Goal: Task Accomplishment & Management: Use online tool/utility

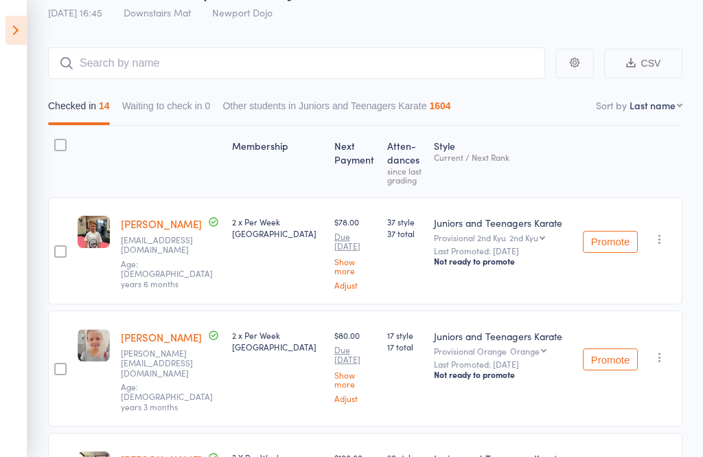
click at [23, 33] on icon at bounding box center [15, 30] width 21 height 29
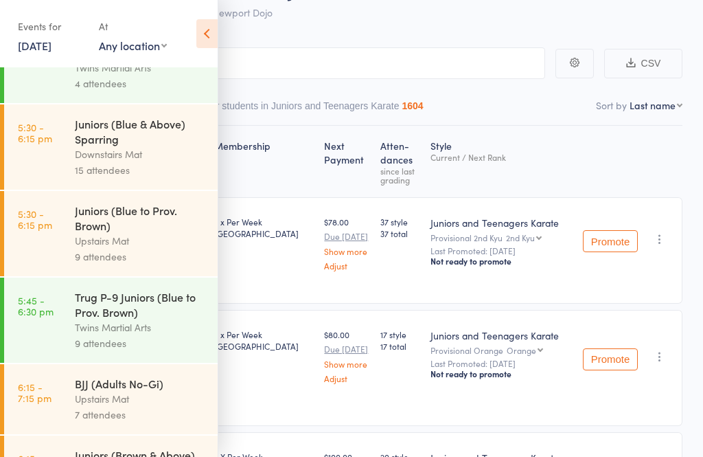
click at [47, 42] on link "11 Aug, 2025" at bounding box center [35, 45] width 34 height 15
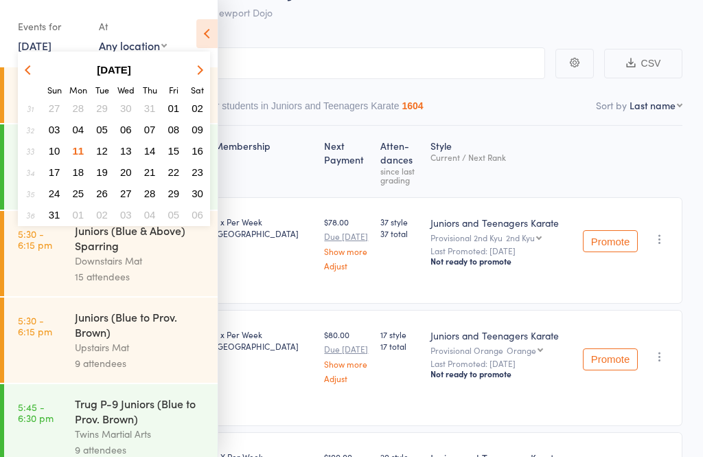
click at [103, 150] on span "12" at bounding box center [102, 151] width 12 height 12
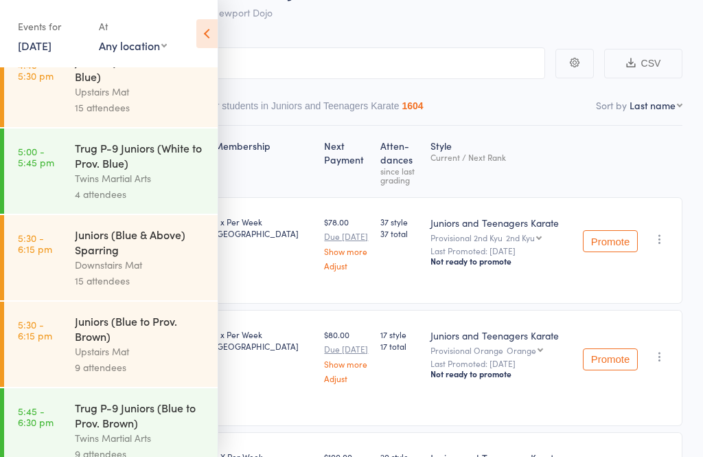
scroll to position [252, 0]
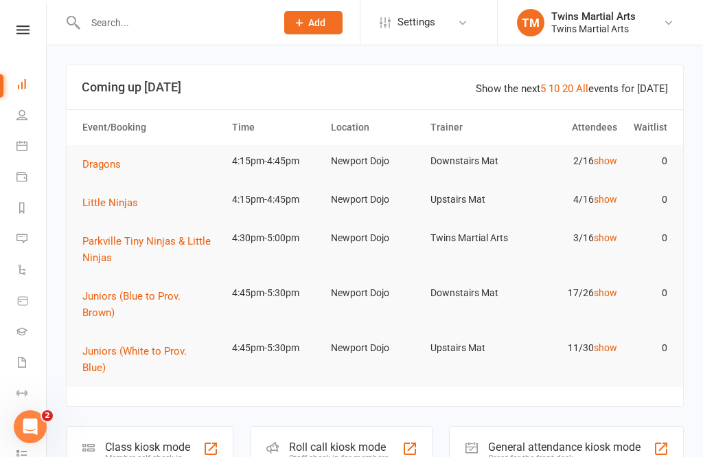
click at [340, 440] on div "Roll call kiosk mode" at bounding box center [339, 446] width 100 height 13
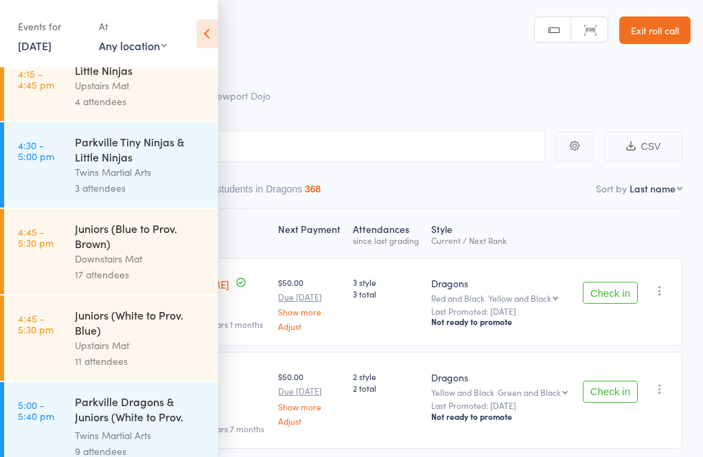
scroll to position [113, 0]
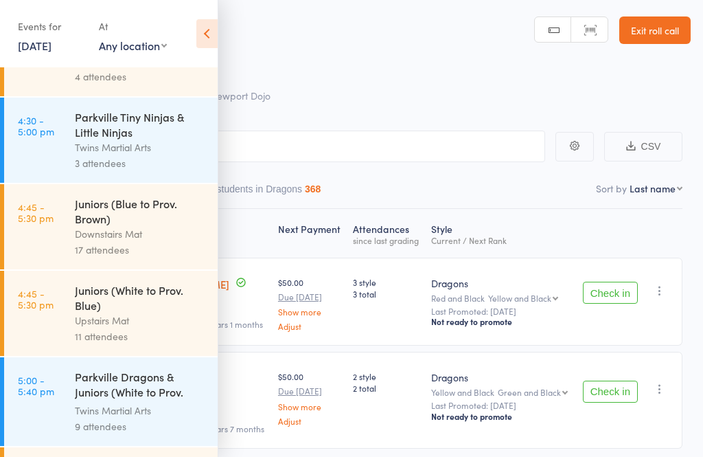
click at [168, 309] on div "Juniors (White to Prov. Blue)" at bounding box center [140, 297] width 131 height 30
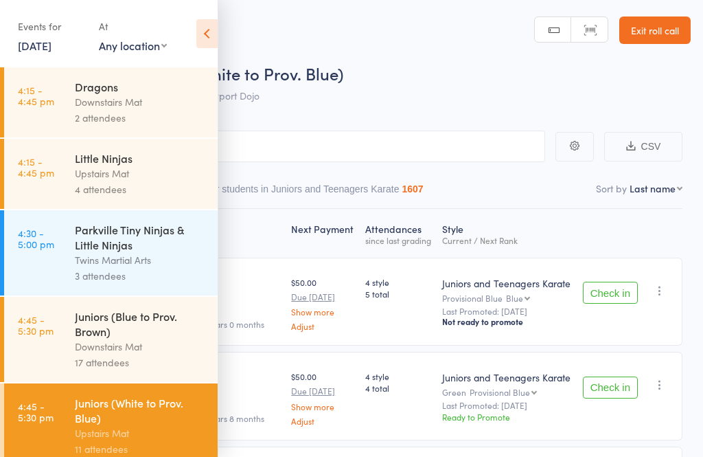
click at [225, 25] on header "Roll Call for Juniors (White to Prov. Blue) [DATE] 16:45 Upstairs Mat Newport D…" at bounding box center [351, 55] width 703 height 110
click at [214, 35] on icon at bounding box center [206, 33] width 21 height 29
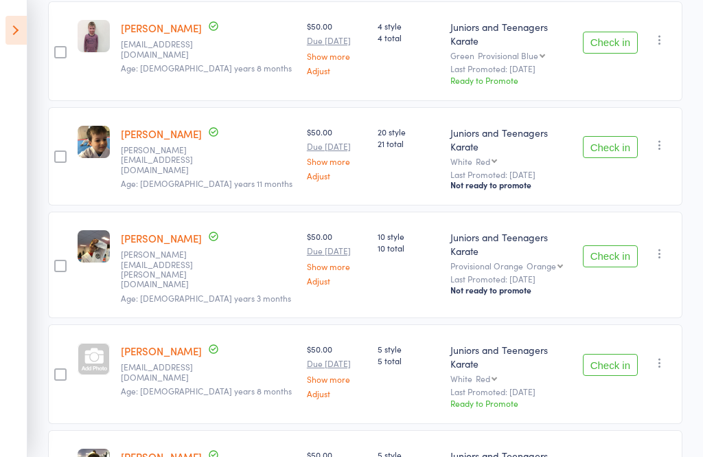
scroll to position [368, 0]
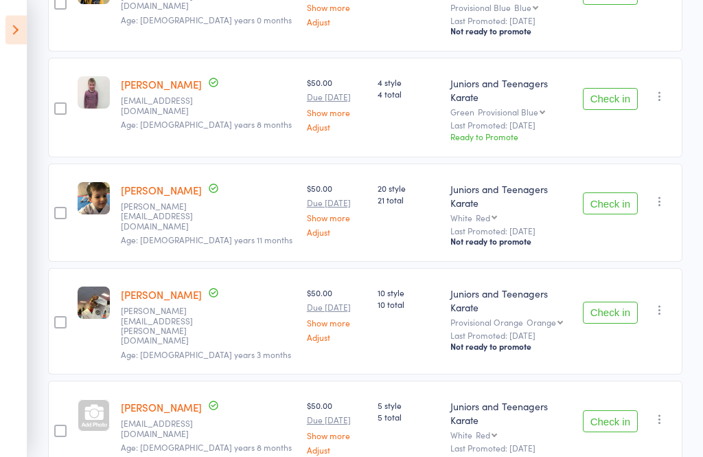
click at [663, 304] on icon "button" at bounding box center [660, 311] width 14 height 14
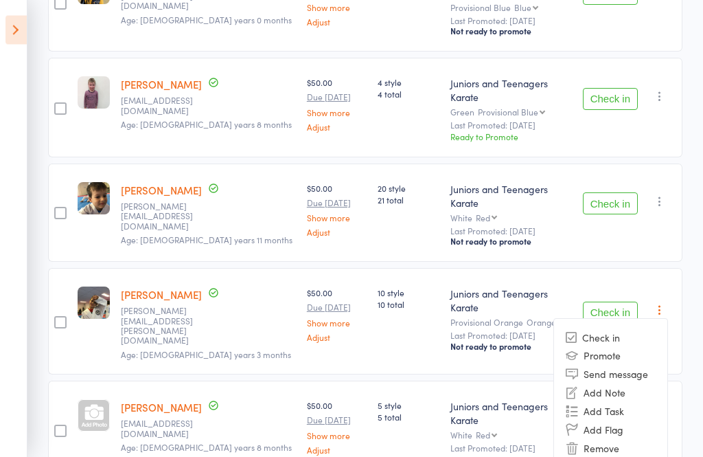
scroll to position [313, 0]
click at [606, 438] on li "Remove" at bounding box center [610, 447] width 113 height 19
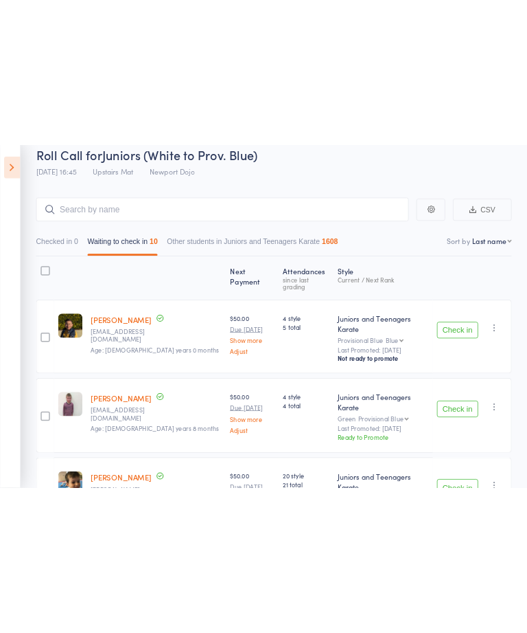
scroll to position [0, 0]
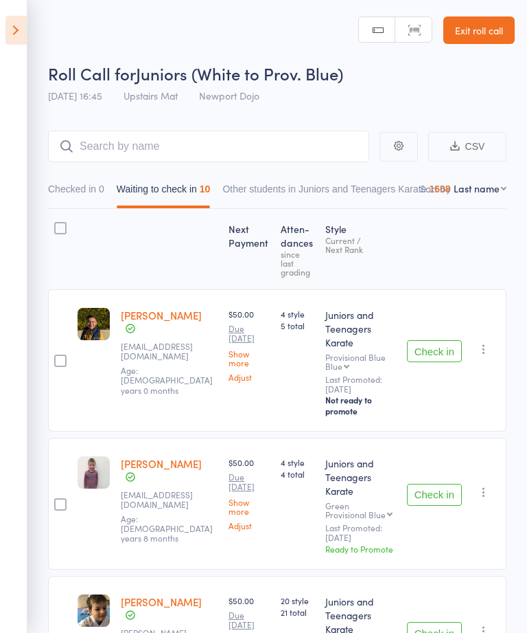
click at [12, 456] on aside "Events for 12 Aug, 2025 12 Aug, 2025 August 2025 Sun Mon Tue Wed Thu Fri Sat 31…" at bounding box center [13, 316] width 27 height 633
click at [18, 34] on icon at bounding box center [15, 30] width 21 height 29
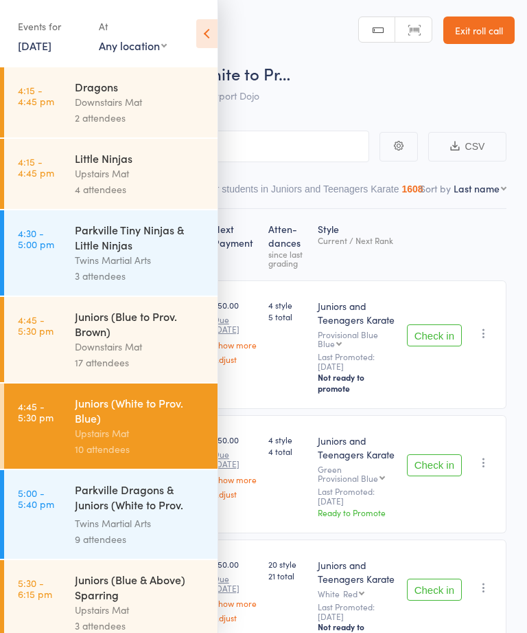
click at [171, 160] on div "Little Ninjas" at bounding box center [140, 157] width 131 height 15
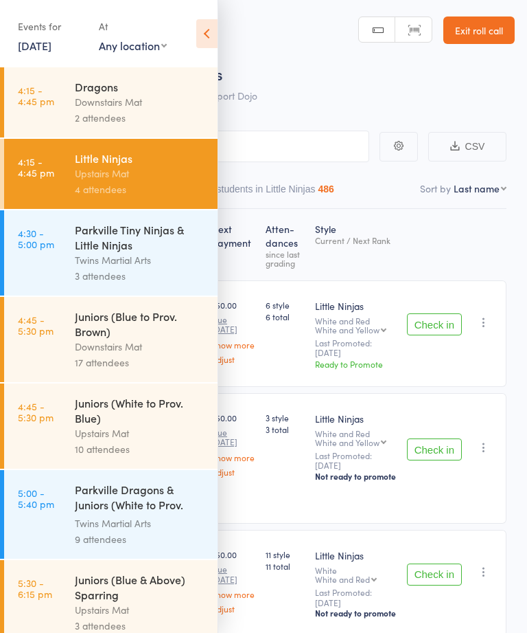
click at [207, 27] on icon at bounding box center [206, 33] width 21 height 29
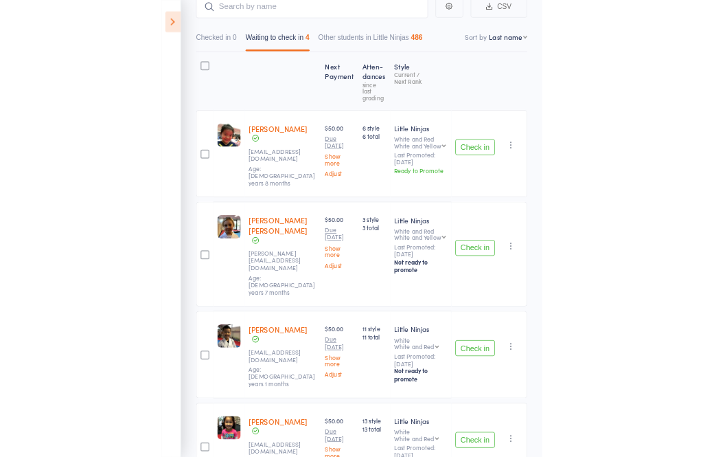
scroll to position [157, 0]
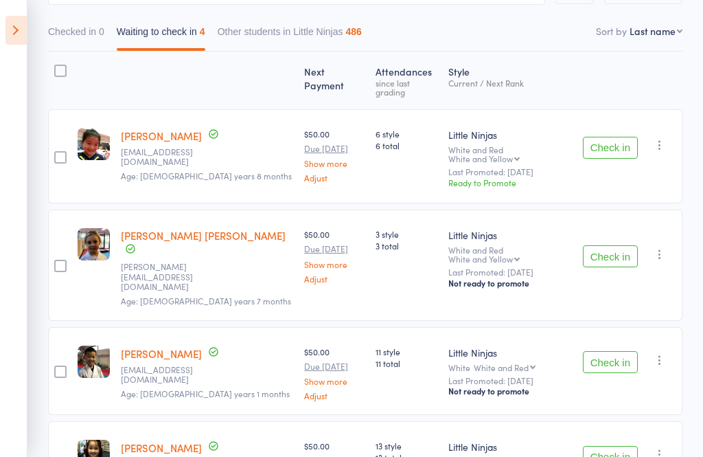
click at [49, 73] on div at bounding box center [60, 80] width 24 height 45
click at [60, 67] on div at bounding box center [60, 71] width 12 height 12
click at [57, 67] on input "checkbox" at bounding box center [57, 67] width 0 height 0
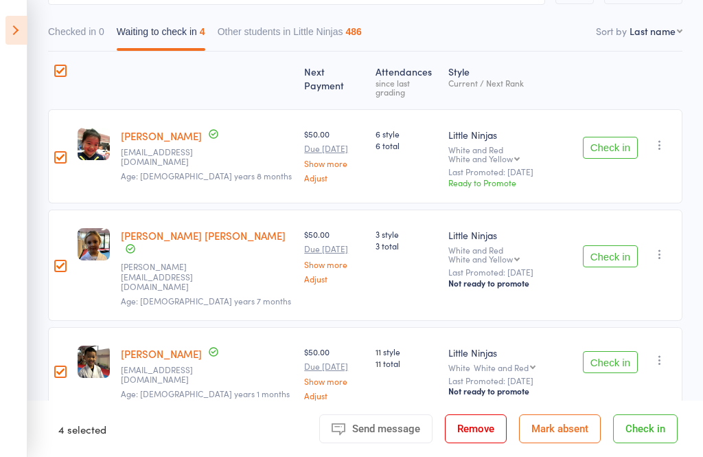
click at [65, 260] on div at bounding box center [60, 266] width 12 height 12
click at [57, 262] on input "checkbox" at bounding box center [57, 262] width 0 height 0
click at [644, 443] on button "Check in" at bounding box center [645, 428] width 65 height 29
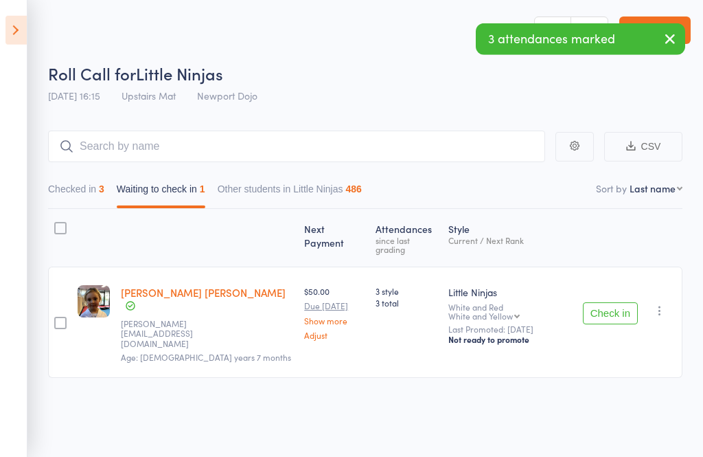
scroll to position [10, 0]
click at [657, 303] on icon "button" at bounding box center [660, 310] width 14 height 14
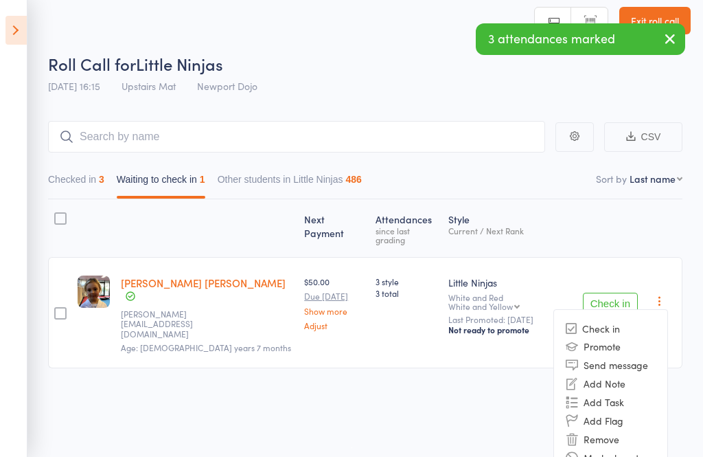
click at [625, 429] on li "Remove" at bounding box center [610, 438] width 113 height 19
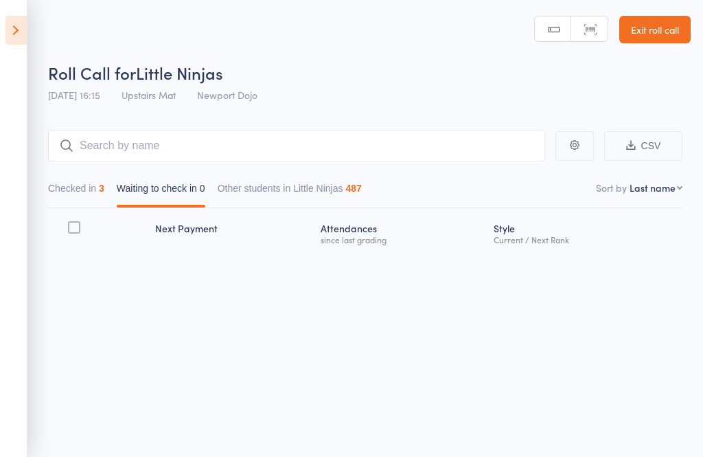
click at [25, 22] on icon at bounding box center [15, 30] width 21 height 29
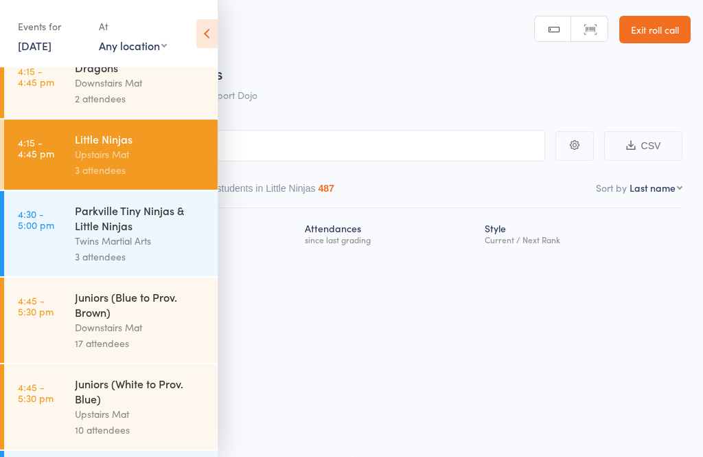
scroll to position [70, 0]
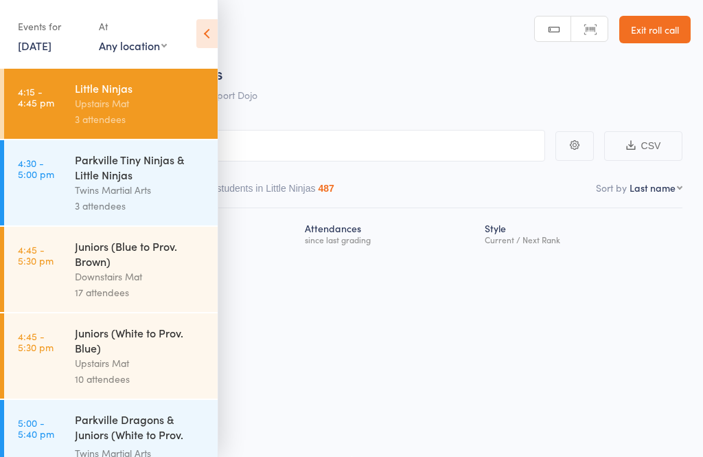
click at [157, 345] on div "Juniors (White to Prov. Blue)" at bounding box center [140, 340] width 131 height 30
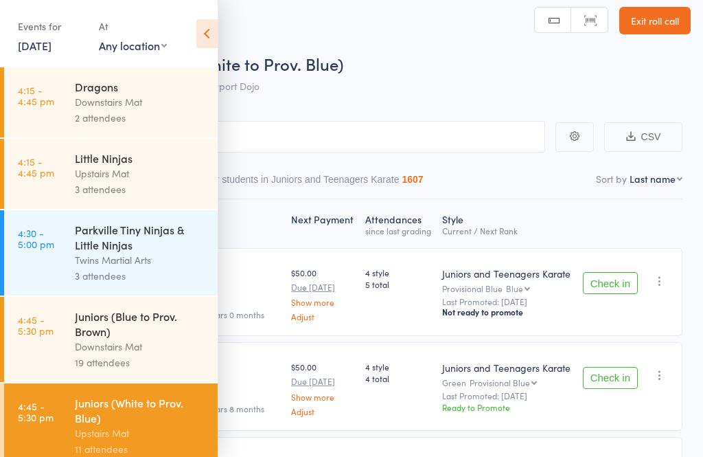
click at [219, 20] on header "Roll Call for Juniors (White to Prov. Blue) 12 Aug 16:45 Upstairs Mat Newport D…" at bounding box center [351, 45] width 703 height 110
click at [218, 54] on span "Juniors (White to Prov. Blue)" at bounding box center [239, 63] width 207 height 23
click at [215, 30] on icon at bounding box center [206, 33] width 21 height 29
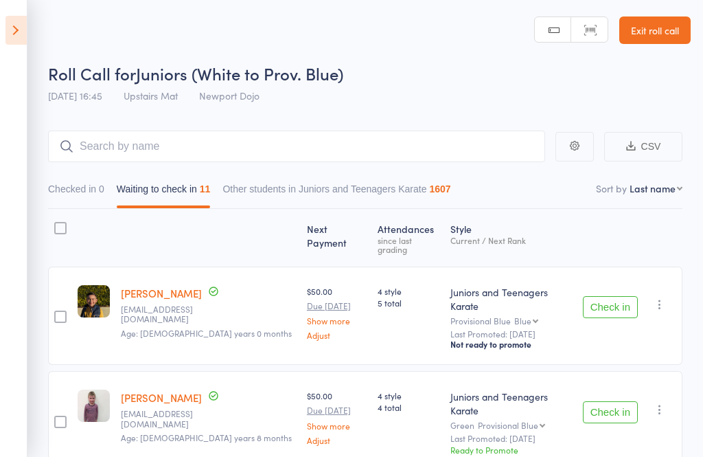
click at [666, 188] on select "First name Last name Birthday today? Behind on payments? Check in time Next pay…" at bounding box center [656, 188] width 53 height 14
select select "10"
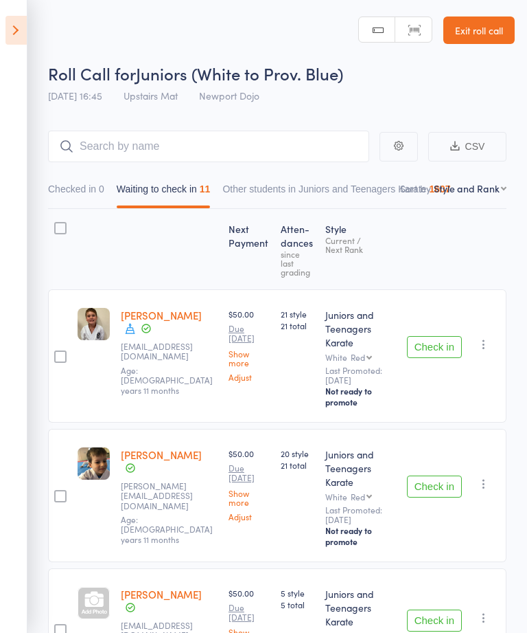
click at [55, 229] on div at bounding box center [60, 228] width 12 height 12
click at [57, 224] on input "checkbox" at bounding box center [57, 224] width 0 height 0
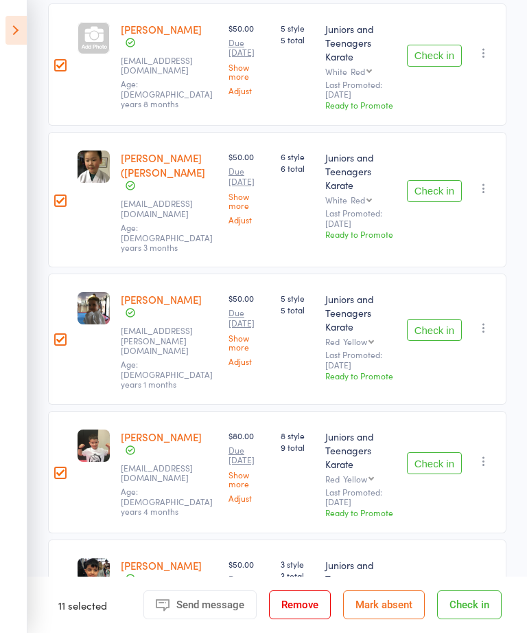
scroll to position [565, 0]
click at [60, 333] on div at bounding box center [60, 339] width 12 height 12
click at [57, 335] on input "checkbox" at bounding box center [57, 335] width 0 height 0
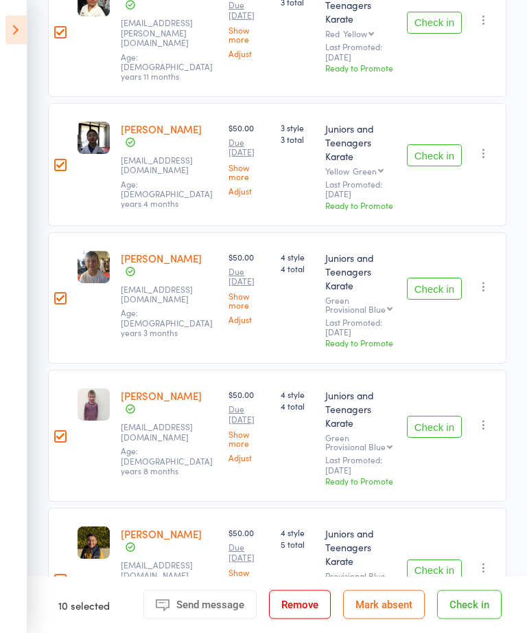
scroll to position [1145, 0]
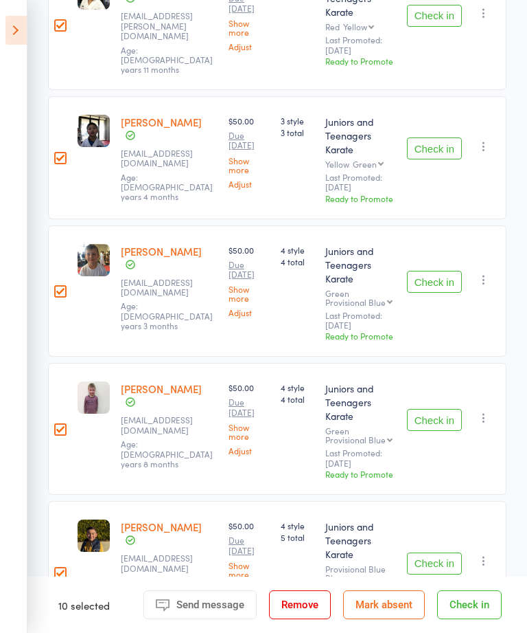
click at [473, 456] on button "Check in" at bounding box center [469, 604] width 65 height 29
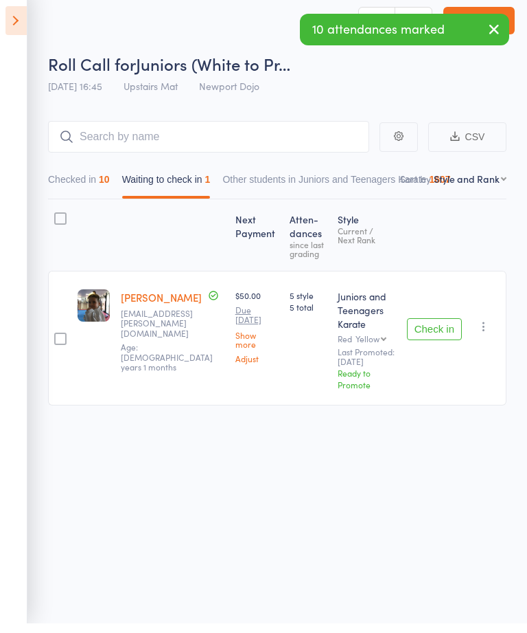
scroll to position [10, 0]
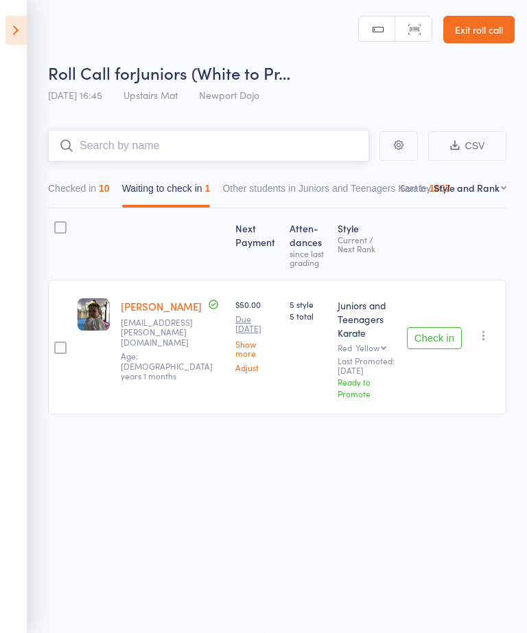
click at [256, 133] on input "search" at bounding box center [208, 146] width 321 height 32
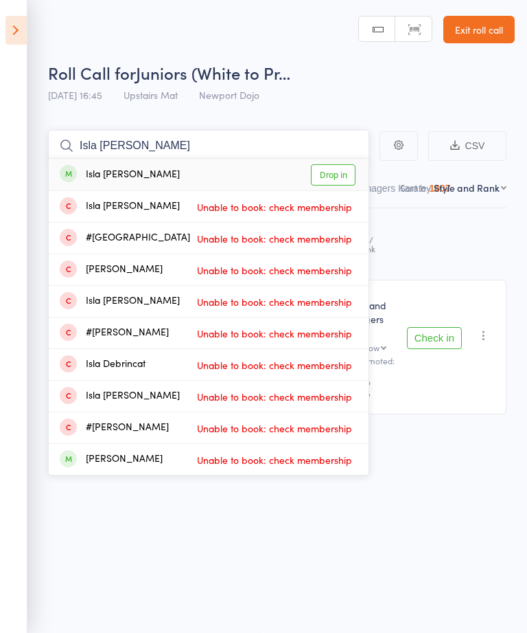
type input "Isla coon"
click at [337, 164] on link "Drop in" at bounding box center [333, 174] width 45 height 21
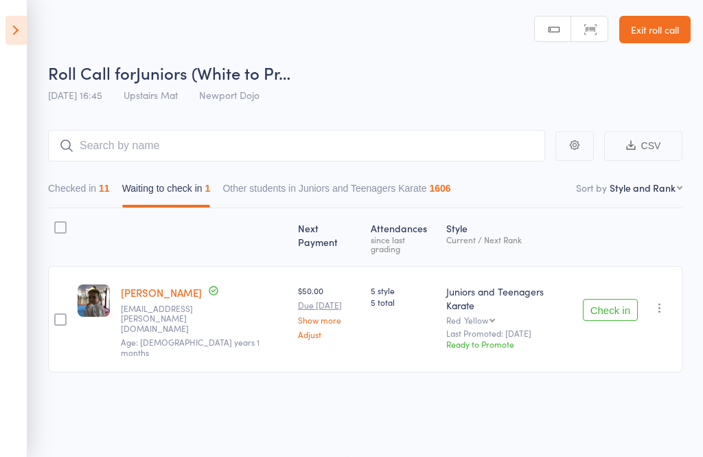
click at [441, 387] on div "Next Payment Atten­dances since last grading Style Current / Next Rank edit Isa…" at bounding box center [365, 320] width 635 height 225
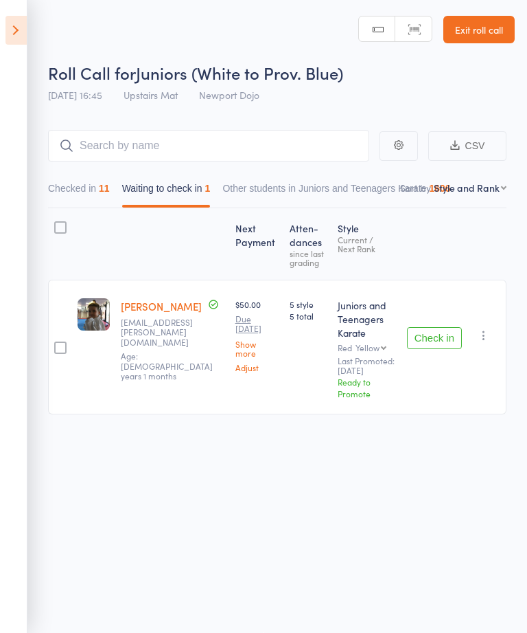
click at [95, 183] on button "Checked in 11" at bounding box center [79, 192] width 62 height 32
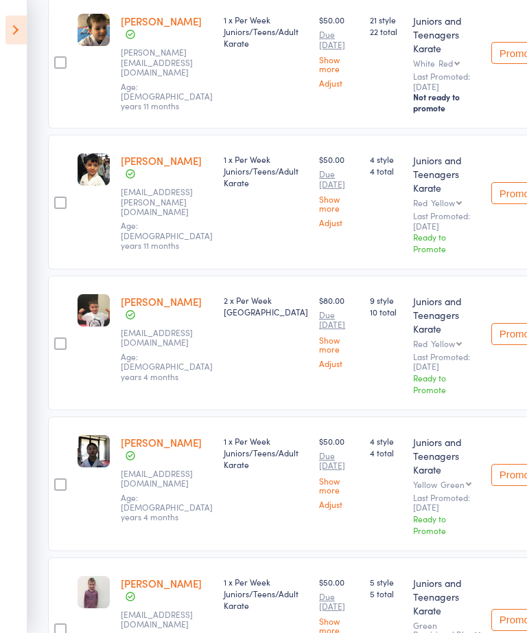
scroll to position [857, 0]
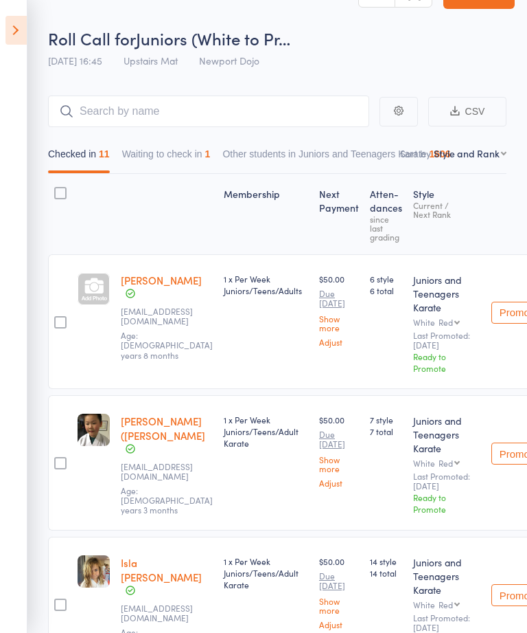
click at [202, 144] on button "Waiting to check in 1" at bounding box center [166, 157] width 89 height 32
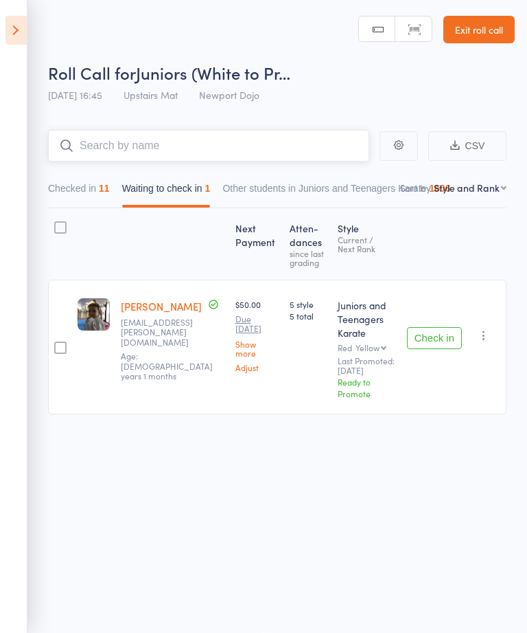
click at [183, 152] on input "search" at bounding box center [208, 146] width 321 height 32
click at [437, 327] on button "Check in" at bounding box center [434, 338] width 55 height 22
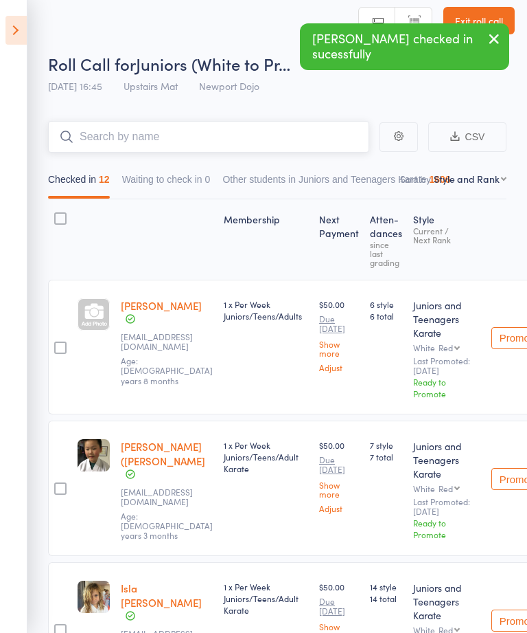
click at [255, 136] on input "search" at bounding box center [208, 137] width 321 height 32
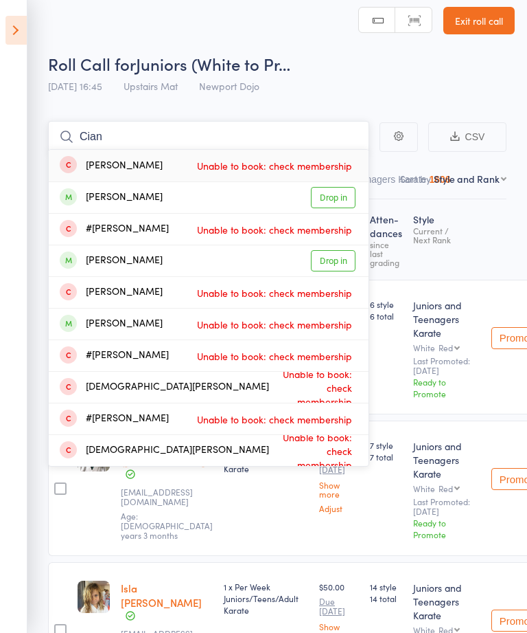
type input "Cian"
click at [341, 189] on link "Drop in" at bounding box center [333, 197] width 45 height 21
